Goal: Navigation & Orientation: Go to known website

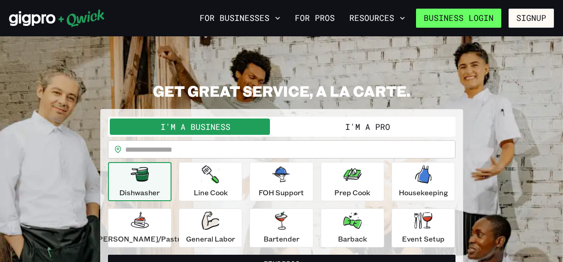
click at [450, 20] on link "Business Login" at bounding box center [458, 18] width 85 height 19
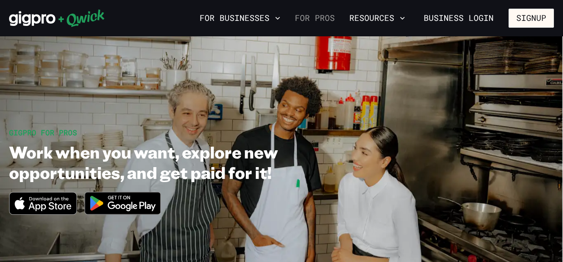
click at [308, 19] on link "For Pros" at bounding box center [314, 17] width 47 height 15
click at [51, 207] on icon "Download on the App Store" at bounding box center [43, 203] width 67 height 22
